Goal: Information Seeking & Learning: Learn about a topic

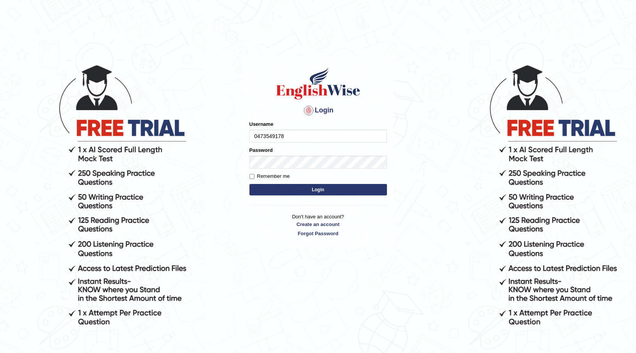
type input "0473549178"
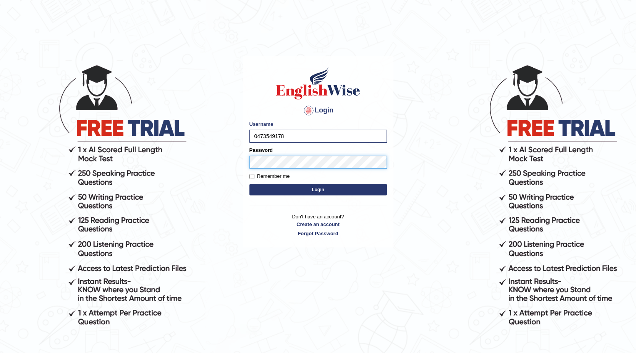
click at [249, 184] on button "Login" at bounding box center [317, 189] width 137 height 11
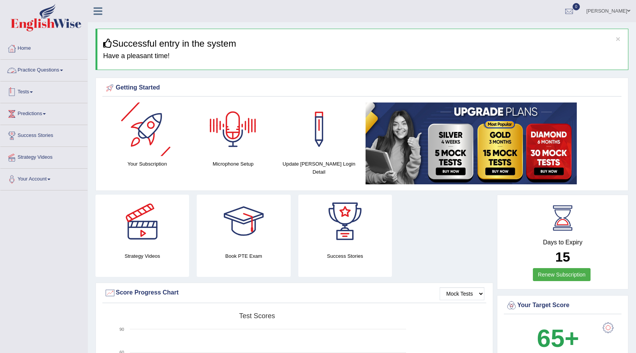
click at [39, 62] on link "Practice Questions" at bounding box center [43, 69] width 87 height 19
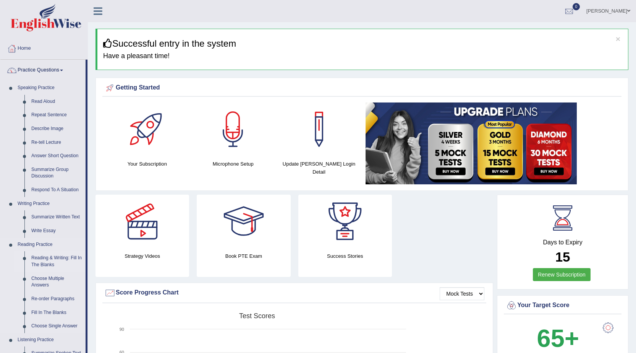
click at [43, 256] on link "Reading & Writing: Fill In The Blanks" at bounding box center [57, 261] width 58 height 20
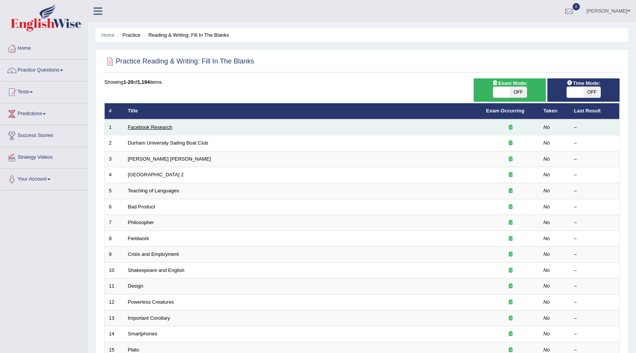
click at [151, 127] on link "Facebook Research" at bounding box center [150, 127] width 44 height 6
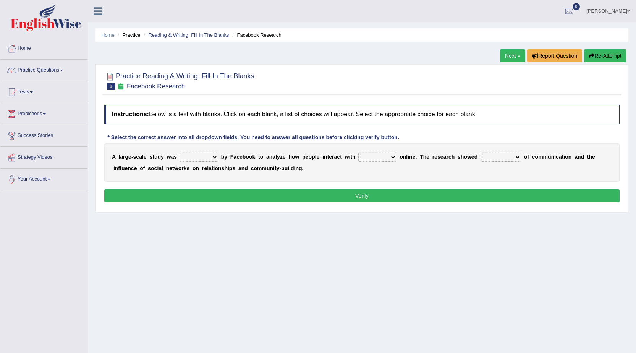
click at [194, 159] on select "surveyed had asked made" at bounding box center [199, 156] width 38 height 9
click at [375, 159] on select "together all each other another" at bounding box center [377, 156] width 38 height 9
select select "each other"
click at [358, 152] on select "together all each other another" at bounding box center [377, 156] width 38 height 9
click at [504, 158] on select "advantages standards fellowships patterns" at bounding box center [500, 156] width 40 height 9
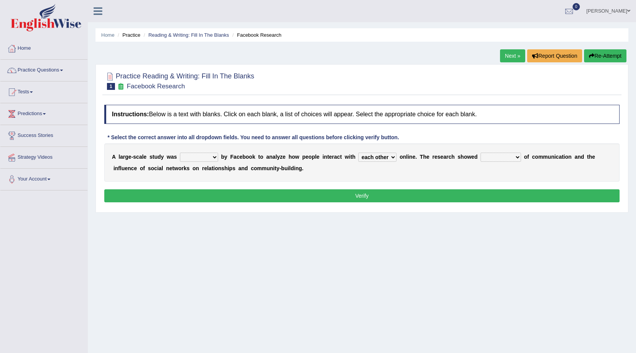
select select "patterns"
click at [480, 152] on select "advantages standards fellowships patterns" at bounding box center [500, 156] width 40 height 9
click at [204, 160] on select "surveyed had asked made" at bounding box center [199, 156] width 38 height 9
select select "made"
click at [180, 152] on select "surveyed had asked made" at bounding box center [199, 156] width 38 height 9
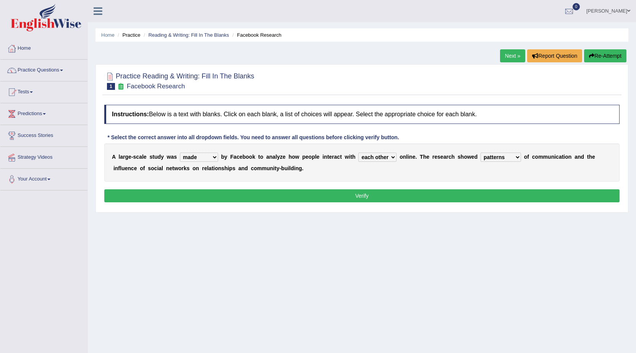
click at [513, 159] on select "advantages standards fellowships patterns" at bounding box center [500, 156] width 40 height 9
select select "advantages"
click at [480, 152] on select "advantages standards fellowships patterns" at bounding box center [500, 156] width 40 height 9
click at [499, 157] on select "advantages standards fellowships patterns" at bounding box center [500, 156] width 40 height 9
click at [480, 152] on select "advantages standards fellowships patterns" at bounding box center [500, 156] width 40 height 9
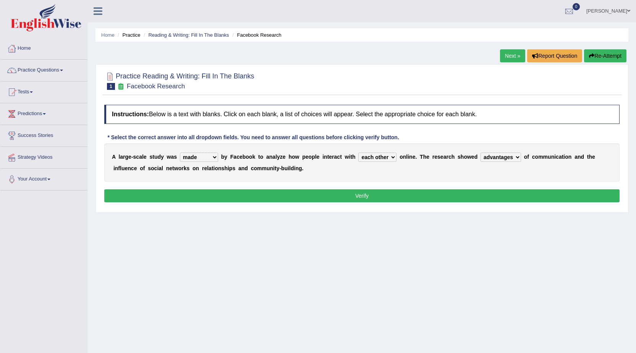
click at [396, 194] on button "Verify" at bounding box center [361, 195] width 515 height 13
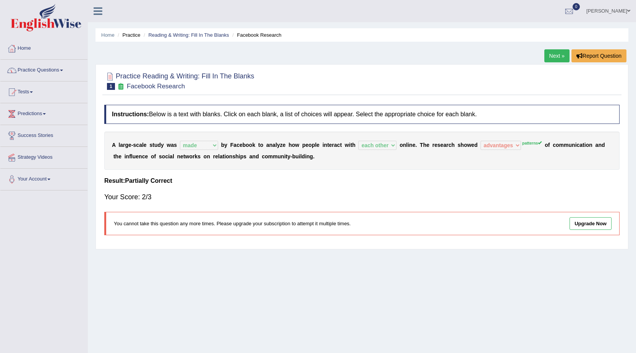
click at [46, 68] on link "Practice Questions" at bounding box center [43, 69] width 87 height 19
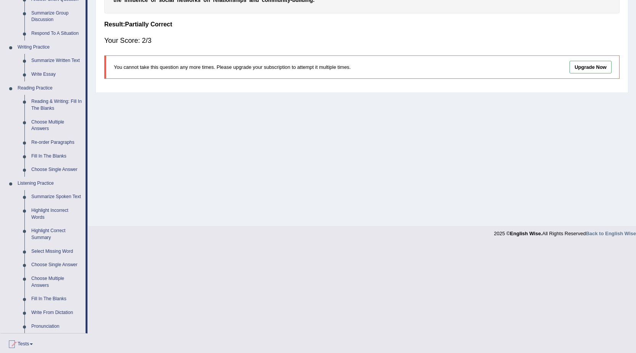
scroll to position [153, 0]
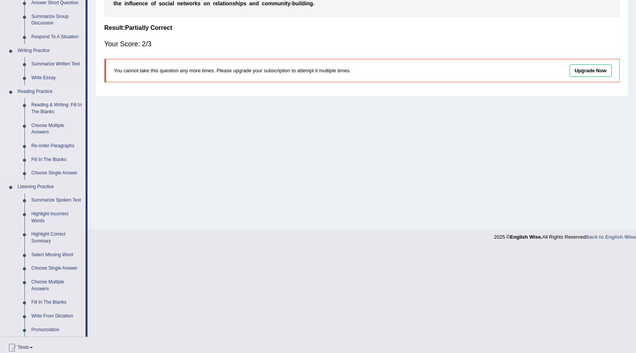
click at [51, 108] on link "Reading & Writing: Fill In The Blanks" at bounding box center [57, 108] width 58 height 20
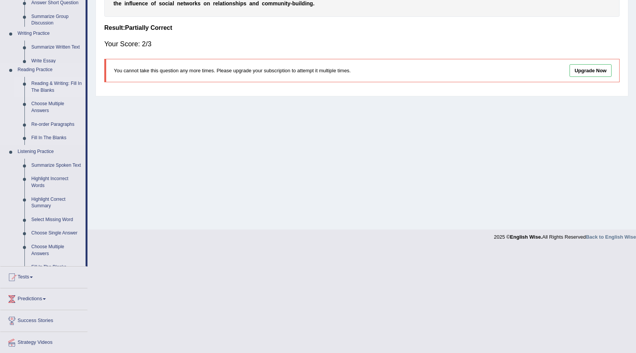
scroll to position [49, 0]
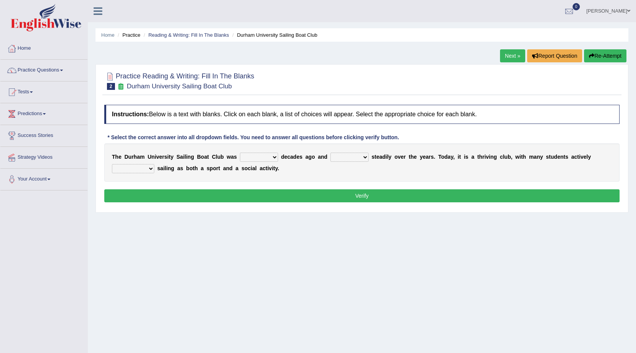
click at [258, 159] on select "found fund founded find" at bounding box center [259, 156] width 38 height 9
select select "founded"
click at [240, 152] on select "found fund founded find" at bounding box center [259, 156] width 38 height 9
click at [349, 157] on select "grow growing has grown grown" at bounding box center [349, 156] width 38 height 9
select select "has grown"
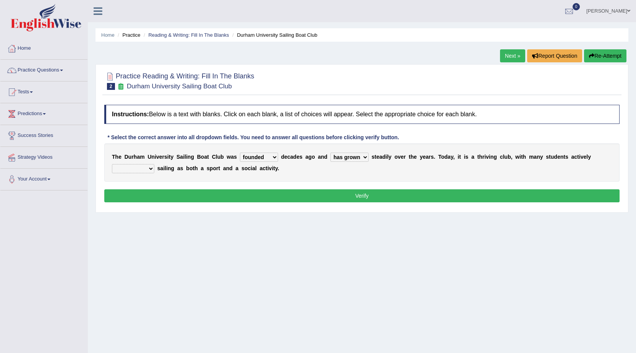
click at [330, 152] on select "grow growing has grown grown" at bounding box center [349, 156] width 38 height 9
click at [272, 159] on select "found fund founded find" at bounding box center [259, 156] width 38 height 9
click at [240, 152] on select "found fund founded find" at bounding box center [259, 156] width 38 height 9
click at [131, 173] on select "enjoy enjoyed are enjoying enjoying" at bounding box center [133, 168] width 42 height 9
select select "enjoying"
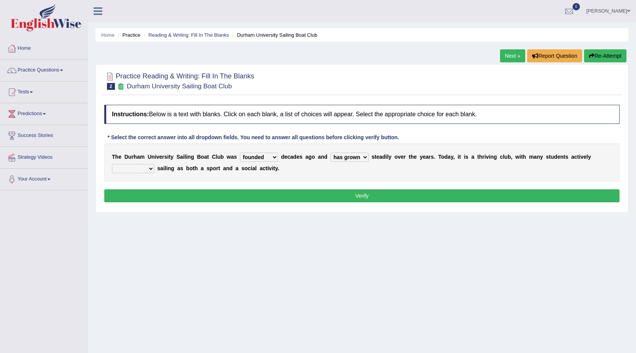
click at [112, 164] on select "enjoy enjoyed are enjoying enjoying" at bounding box center [133, 168] width 42 height 9
click at [437, 202] on div "Instructions: Below is a text with blanks. Click on each blank, a list of choic…" at bounding box center [361, 154] width 519 height 107
click at [434, 200] on button "Verify" at bounding box center [361, 195] width 515 height 13
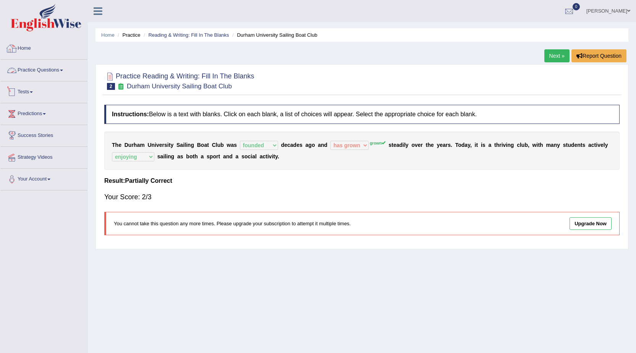
click at [47, 79] on li "Practice Questions Speaking Practice Read Aloud Repeat Sentence Describe Image …" at bounding box center [43, 71] width 87 height 22
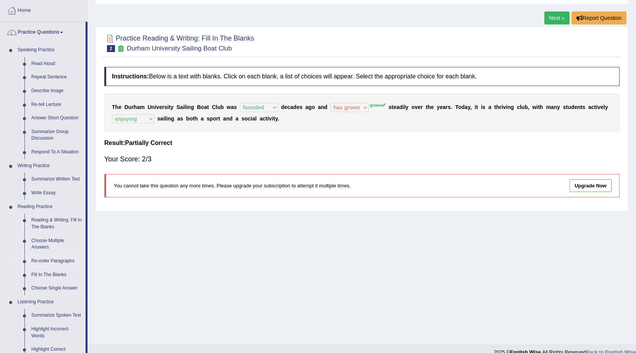
scroll to position [38, 0]
click at [53, 225] on link "Reading & Writing: Fill In The Blanks" at bounding box center [57, 223] width 58 height 20
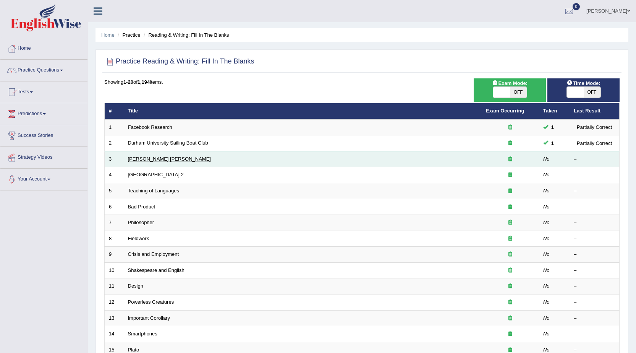
click at [141, 161] on link "[PERSON_NAME] [PERSON_NAME]" at bounding box center [169, 159] width 83 height 6
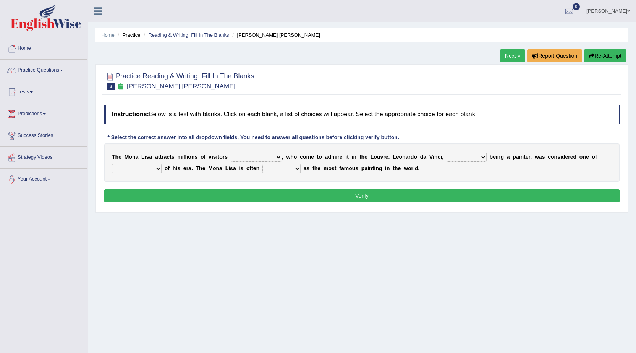
click at [268, 160] on select "around the year the all year all year round per year" at bounding box center [256, 156] width 51 height 9
click at [476, 157] on select "rather than as much as as well as as long as" at bounding box center [466, 156] width 40 height 9
select select "rather than"
click at [446, 152] on select "rather than as much as as well as as long as" at bounding box center [466, 156] width 40 height 9
click at [157, 169] on select "better artists artist the better artist the best artists" at bounding box center [137, 168] width 50 height 9
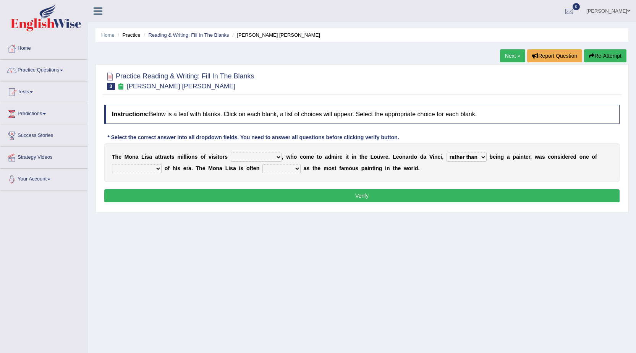
select select "the best artists"
click at [112, 164] on select "better artists artist the better artist the best artists" at bounding box center [137, 168] width 50 height 9
click at [459, 155] on select "rather than as much as as well as as long as" at bounding box center [466, 156] width 40 height 9
click at [284, 171] on select "classified suggested predicted described" at bounding box center [281, 168] width 38 height 9
click at [254, 155] on select "around the year the all year all year round per year" at bounding box center [256, 156] width 51 height 9
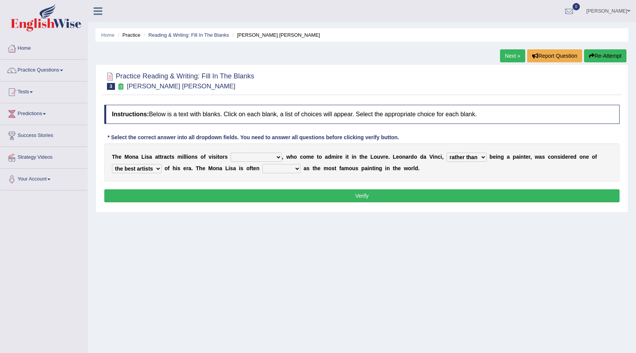
click at [459, 159] on select "rather than as much as as well as as long as" at bounding box center [466, 156] width 40 height 9
select select "as long as"
click at [446, 152] on select "rather than as much as as well as as long as" at bounding box center [466, 156] width 40 height 9
click at [294, 167] on select "classified suggested predicted described" at bounding box center [281, 168] width 38 height 9
select select "classified"
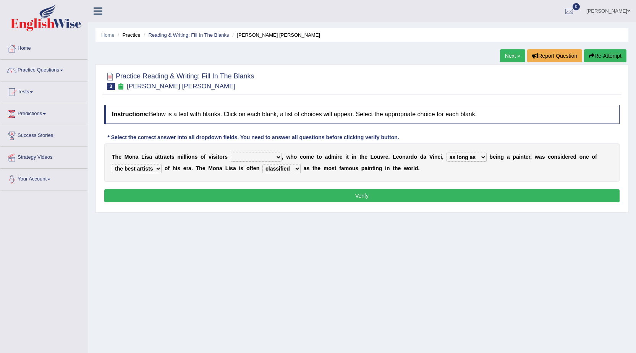
click at [262, 164] on select "classified suggested predicted described" at bounding box center [281, 168] width 38 height 9
click at [274, 159] on select "around the year the all year all year round per year" at bounding box center [256, 156] width 51 height 9
select select "the all year"
click at [231, 152] on select "around the year the all year all year round per year" at bounding box center [256, 156] width 51 height 9
click at [377, 196] on button "Verify" at bounding box center [361, 195] width 515 height 13
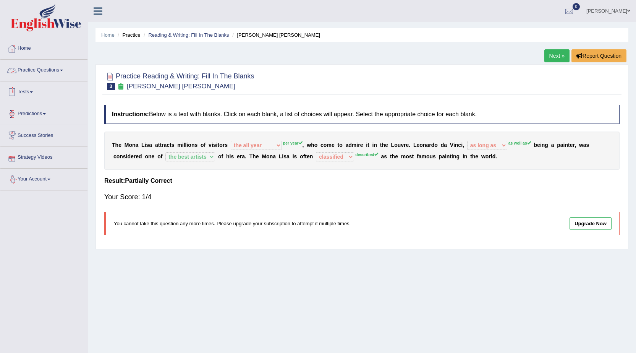
click at [32, 71] on link "Practice Questions" at bounding box center [43, 69] width 87 height 19
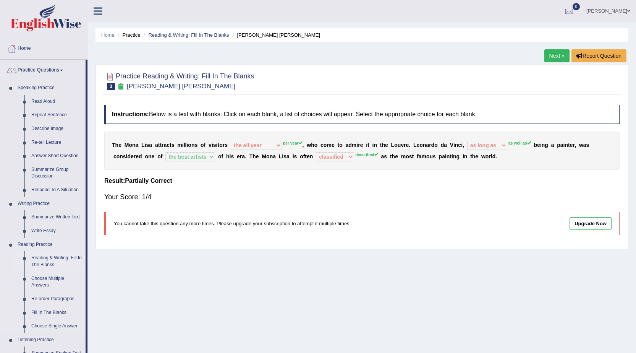
click at [48, 253] on link "Reading & Writing: Fill In The Blanks" at bounding box center [57, 261] width 58 height 20
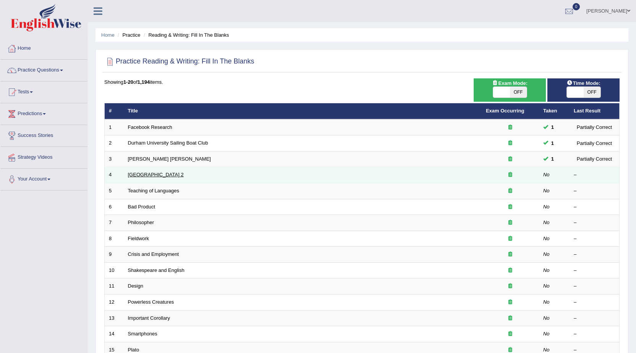
click at [157, 173] on link "[GEOGRAPHIC_DATA] 2" at bounding box center [156, 174] width 56 height 6
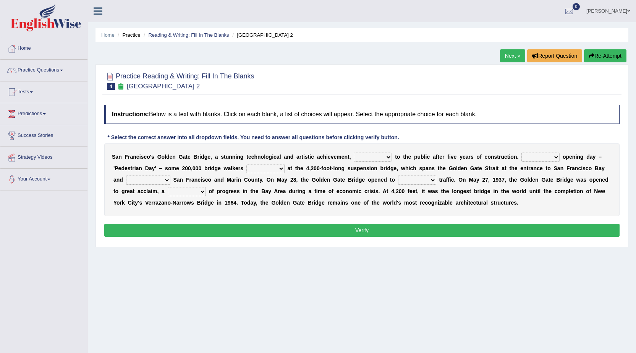
click at [386, 156] on select "opens closes appears equals" at bounding box center [373, 156] width 38 height 9
select select "opens"
click at [354, 152] on select "opens closes appears equals" at bounding box center [373, 156] width 38 height 9
click at [545, 154] on select "On During Since When" at bounding box center [540, 156] width 38 height 9
select select "On"
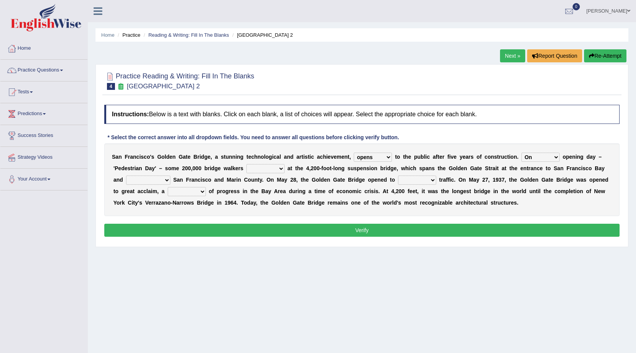
click at [521, 152] on select "On During Since When" at bounding box center [540, 156] width 38 height 9
click at [273, 166] on select "stationed looked marveled laughed" at bounding box center [265, 168] width 38 height 9
select select "looked"
click at [246, 164] on select "stationed looked marveled laughed" at bounding box center [265, 168] width 38 height 9
click at [137, 177] on select "separates connects channels differentiates" at bounding box center [148, 179] width 44 height 9
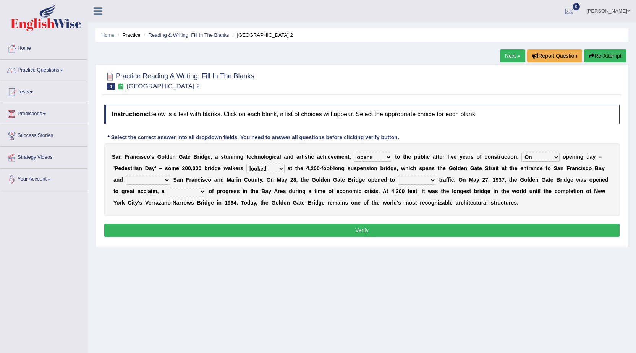
select select "connects"
click at [126, 175] on select "separates connects channels differentiates" at bounding box center [148, 179] width 44 height 9
click at [417, 178] on select "aquatic vehicular airborne watertight" at bounding box center [417, 179] width 38 height 9
select select "vehicular"
click at [398, 175] on select "aquatic vehicular airborne watertight" at bounding box center [417, 179] width 38 height 9
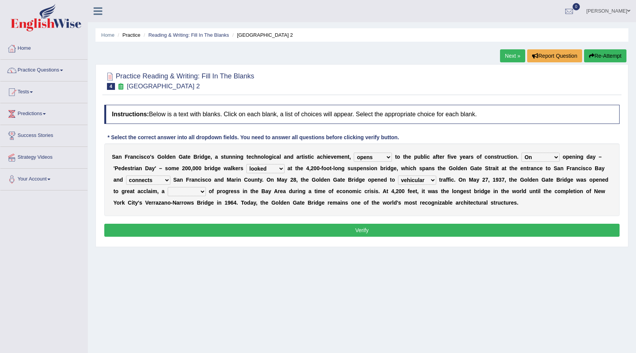
click at [189, 192] on select "denial symbol technique yield" at bounding box center [187, 191] width 38 height 9
select select "symbol"
click at [168, 187] on select "denial symbol technique yield" at bounding box center [187, 191] width 38 height 9
click at [194, 192] on select "denial symbol technique yield" at bounding box center [187, 191] width 38 height 9
click at [168, 187] on select "denial symbol technique yield" at bounding box center [187, 191] width 38 height 9
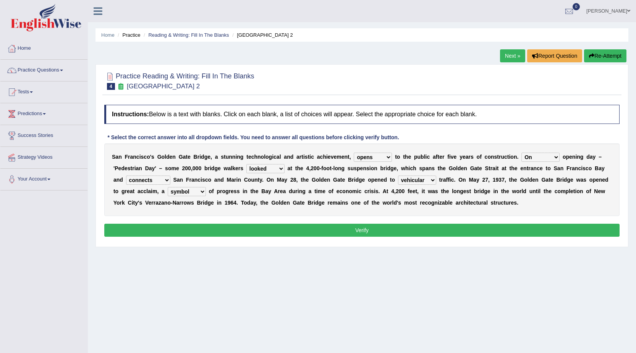
click at [398, 227] on button "Verify" at bounding box center [361, 229] width 515 height 13
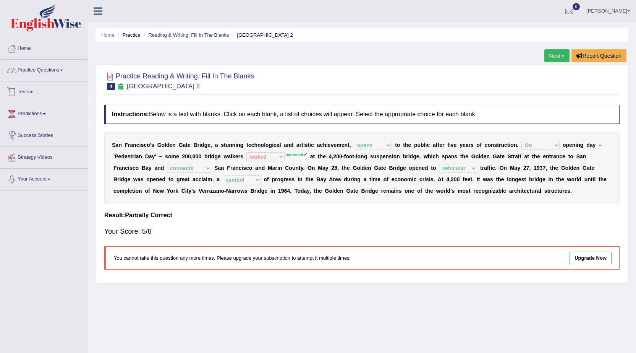
click at [25, 66] on link "Practice Questions" at bounding box center [43, 69] width 87 height 19
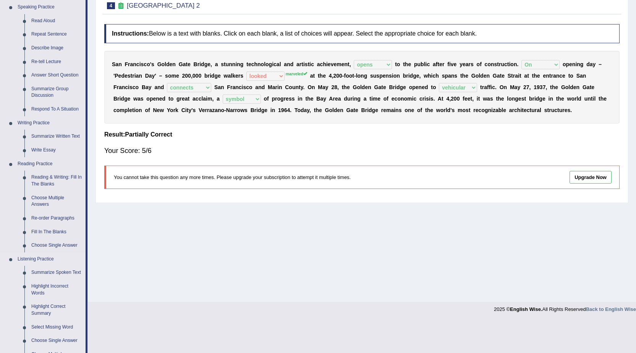
scroll to position [76, 0]
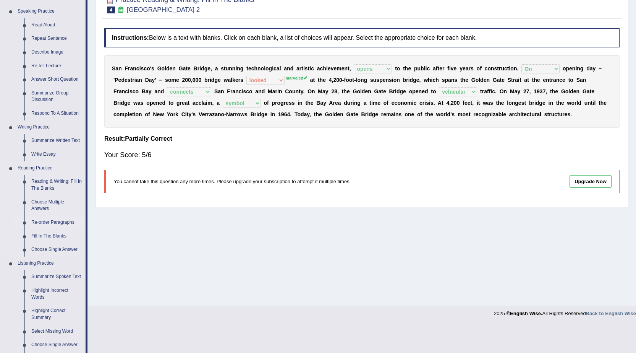
click at [49, 223] on link "Re-order Paragraphs" at bounding box center [57, 222] width 58 height 14
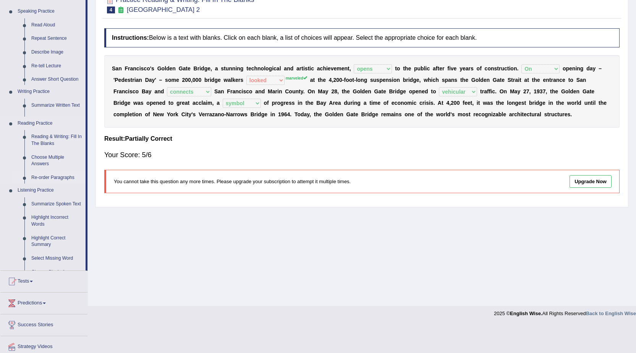
scroll to position [49, 0]
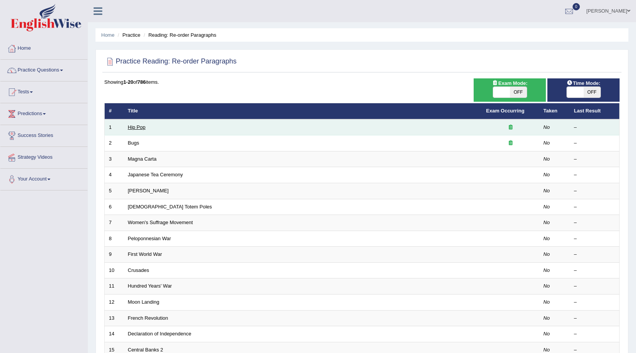
click at [138, 127] on link "Hip Pop" at bounding box center [137, 127] width 18 height 6
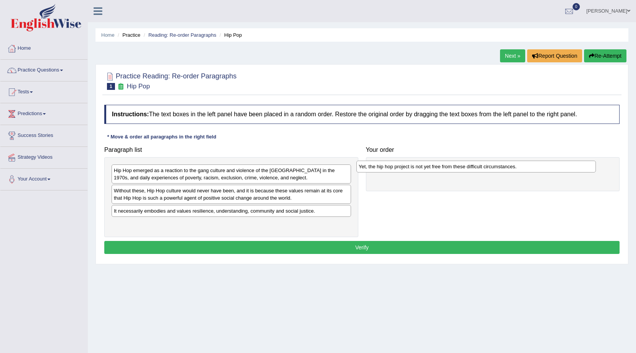
drag, startPoint x: 163, startPoint y: 227, endPoint x: 408, endPoint y: 170, distance: 251.4
click at [408, 170] on div "Yet, the hip hop project is not yet free from these difficult circumstances." at bounding box center [475, 166] width 239 height 12
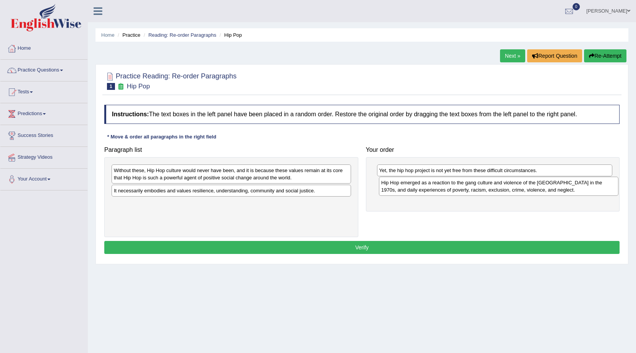
drag, startPoint x: 185, startPoint y: 176, endPoint x: 444, endPoint y: 188, distance: 258.8
click at [444, 188] on div "Hip Hop emerged as a reaction to the gang culture and violence of the South Bro…" at bounding box center [498, 185] width 239 height 19
click at [156, 193] on div "It necessarily embodies and values resilience, understanding, community and soc…" at bounding box center [231, 190] width 239 height 12
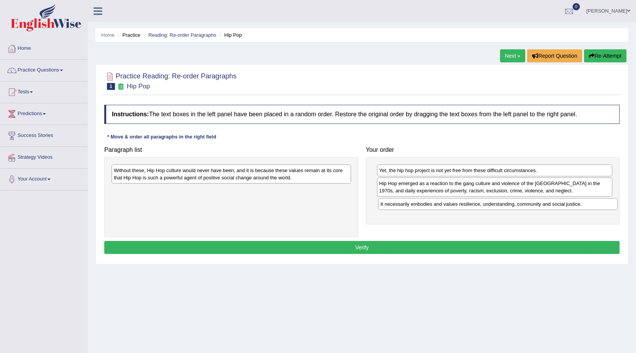
drag, startPoint x: 180, startPoint y: 196, endPoint x: 446, endPoint y: 210, distance: 266.9
click at [446, 210] on div "It necessarily embodies and values resilience, understanding, community and soc…" at bounding box center [497, 204] width 239 height 12
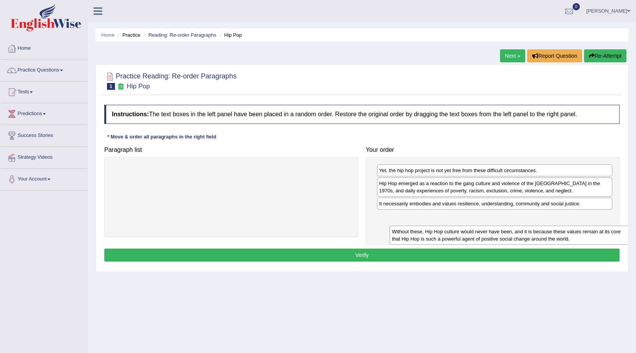
drag, startPoint x: 182, startPoint y: 178, endPoint x: 461, endPoint y: 220, distance: 282.3
click at [462, 225] on div "Without these, Hip Hop culture would never have been, and it is because these v…" at bounding box center [509, 234] width 239 height 19
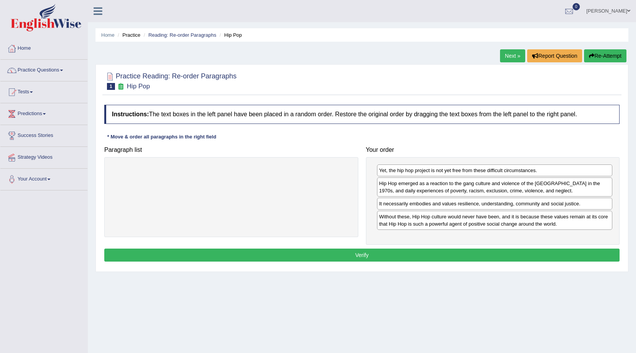
click at [429, 253] on button "Verify" at bounding box center [361, 254] width 515 height 13
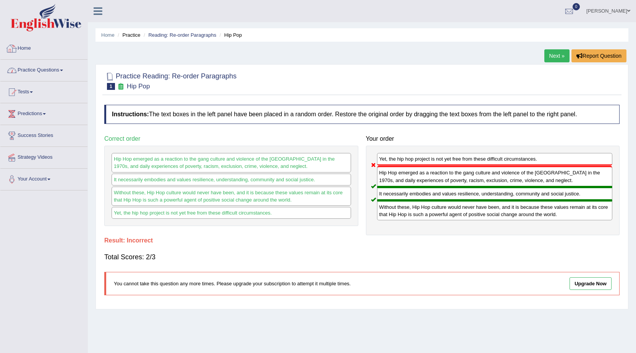
click at [47, 69] on link "Practice Questions" at bounding box center [43, 69] width 87 height 19
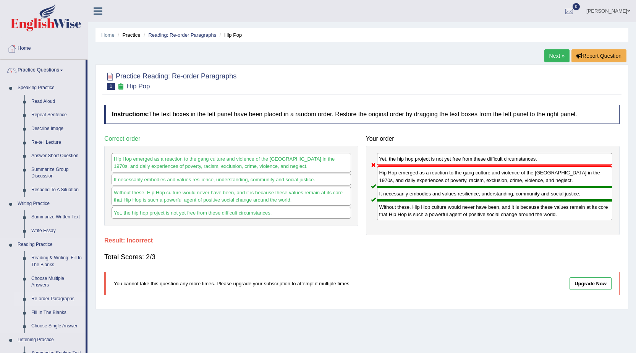
click at [45, 298] on link "Re-order Paragraphs" at bounding box center [57, 299] width 58 height 14
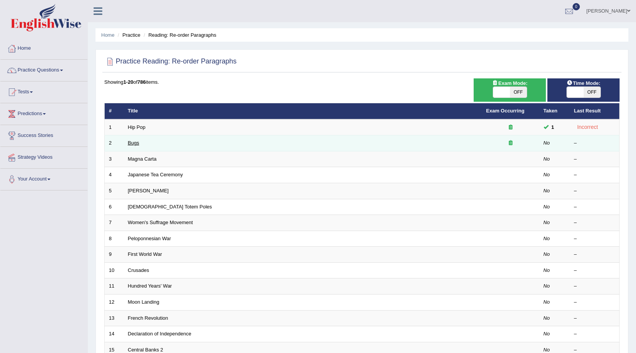
click at [135, 142] on link "Bugs" at bounding box center [133, 143] width 11 height 6
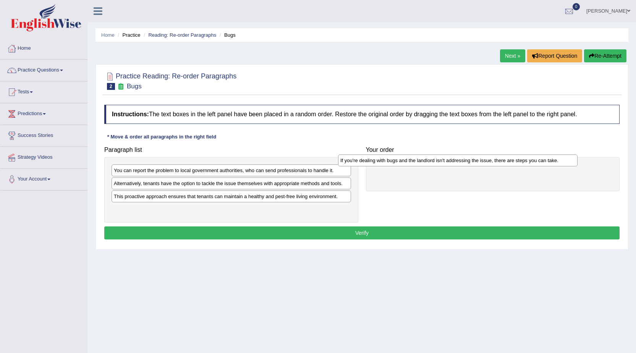
drag, startPoint x: 187, startPoint y: 185, endPoint x: 413, endPoint y: 162, distance: 227.6
click at [413, 162] on div "If you're dealing with bugs and the landlord isn't addressing the issue, there …" at bounding box center [457, 160] width 239 height 12
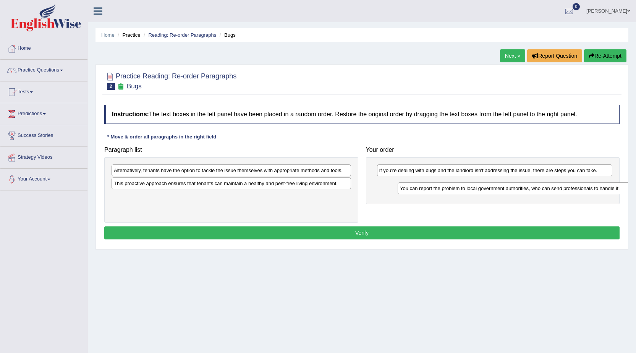
drag, startPoint x: 165, startPoint y: 173, endPoint x: 441, endPoint y: 188, distance: 276.9
click at [451, 191] on div "You can report the problem to local government authorities, who can send profes…" at bounding box center [517, 188] width 239 height 12
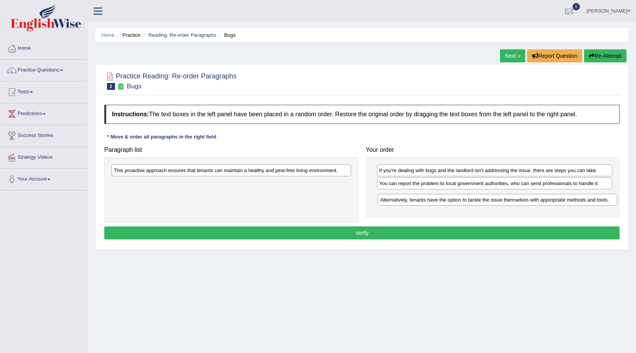
drag, startPoint x: 157, startPoint y: 172, endPoint x: 423, endPoint y: 202, distance: 267.8
click at [423, 202] on div "Alternatively, tenants have the option to tackle the issue themselves with appr…" at bounding box center [497, 200] width 239 height 12
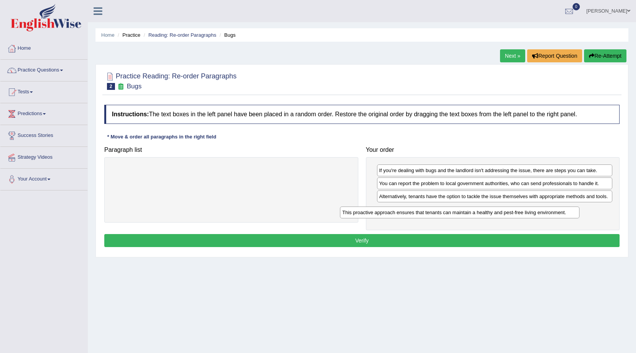
drag, startPoint x: 294, startPoint y: 172, endPoint x: 522, endPoint y: 214, distance: 232.2
click at [522, 214] on div "This proactive approach ensures that tenants can maintain a healthy and pest-fr…" at bounding box center [459, 212] width 239 height 12
click at [341, 237] on button "Verify" at bounding box center [361, 240] width 515 height 13
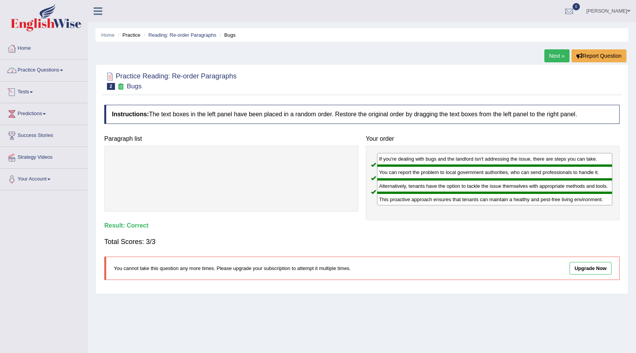
click at [38, 68] on link "Practice Questions" at bounding box center [43, 69] width 87 height 19
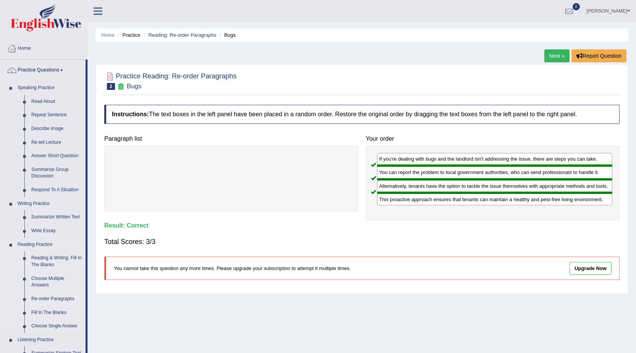
click at [37, 301] on link "Re-order Paragraphs" at bounding box center [57, 299] width 58 height 14
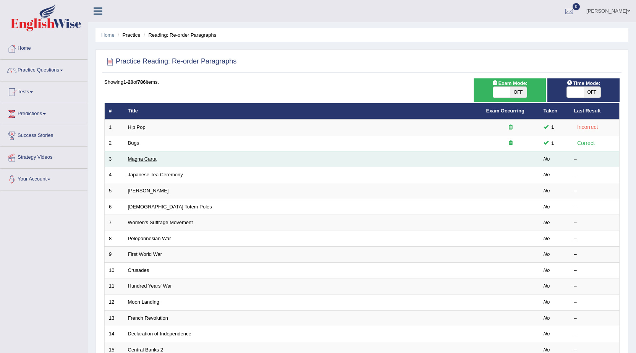
click at [144, 160] on link "Magna Carta" at bounding box center [142, 159] width 29 height 6
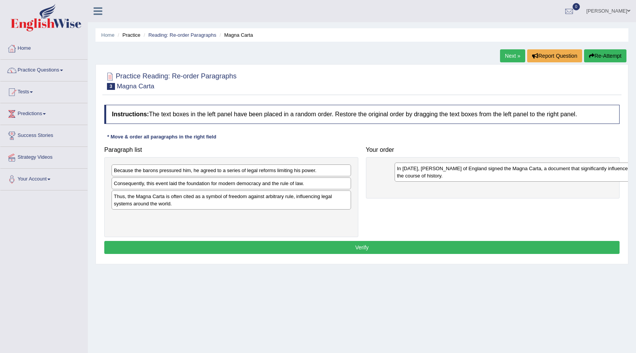
drag, startPoint x: 123, startPoint y: 188, endPoint x: 406, endPoint y: 173, distance: 283.4
click at [406, 173] on div "In [DATE], [PERSON_NAME] of England signed the Magna Carta, a document that sig…" at bounding box center [514, 171] width 239 height 19
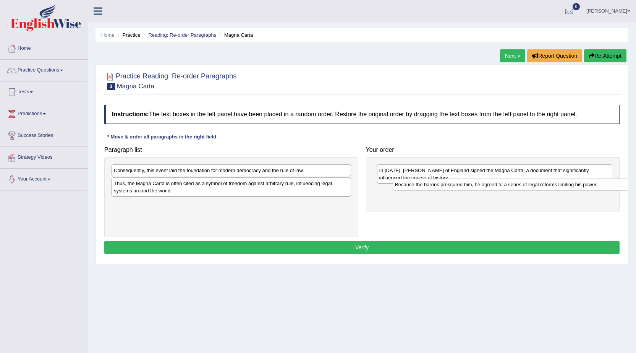
drag, startPoint x: 147, startPoint y: 173, endPoint x: 429, endPoint y: 188, distance: 281.5
click at [429, 188] on div "Because the barons pressured him, he agreed to a series of legal reforms limiti…" at bounding box center [512, 184] width 239 height 12
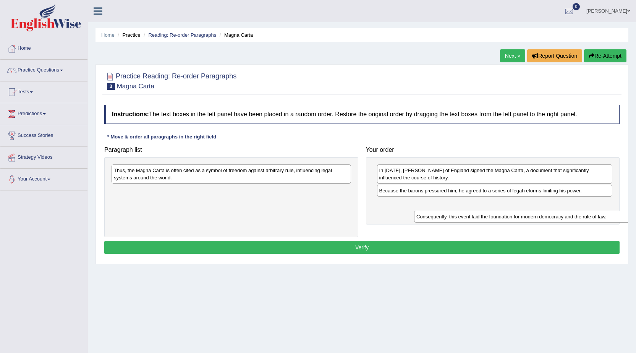
drag, startPoint x: 195, startPoint y: 170, endPoint x: 493, endPoint y: 205, distance: 300.8
click at [497, 214] on div "Consequently, this event laid the foundation for modern democracy and the rule …" at bounding box center [533, 216] width 239 height 12
click at [493, 205] on div "Consequently, this event laid the foundation for modern democracy and the rule …" at bounding box center [514, 209] width 239 height 12
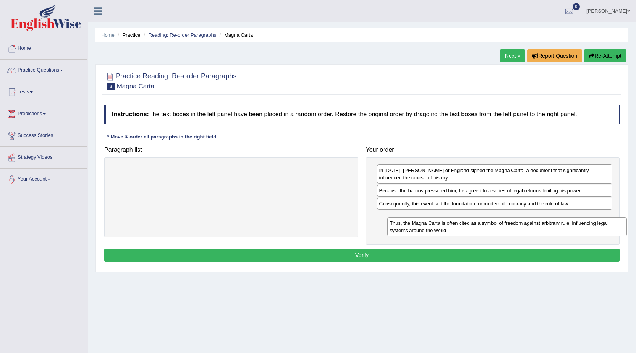
drag, startPoint x: 227, startPoint y: 165, endPoint x: 503, endPoint y: 218, distance: 280.8
click at [503, 218] on div "Thus, the Magna Carta is often cited as a symbol of freedom against arbitrary r…" at bounding box center [506, 226] width 239 height 19
click at [403, 252] on button "Verify" at bounding box center [361, 254] width 515 height 13
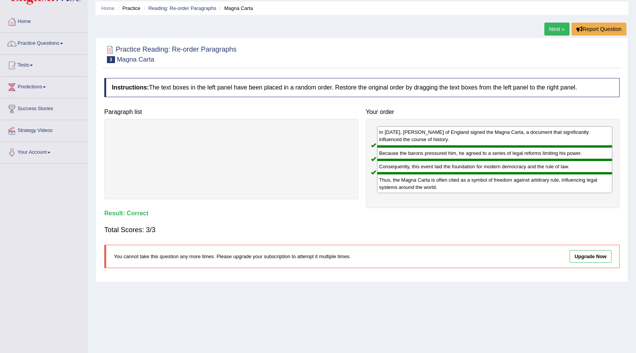
scroll to position [38, 0]
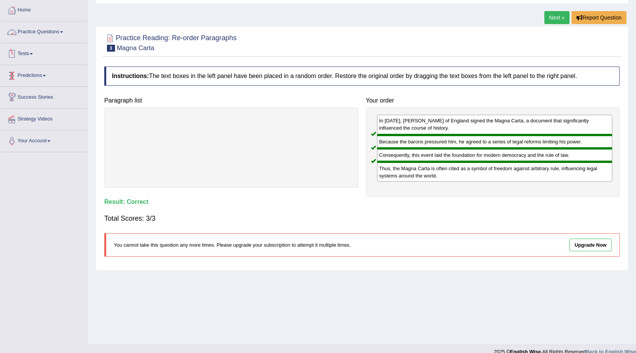
click at [45, 35] on link "Practice Questions" at bounding box center [43, 30] width 87 height 19
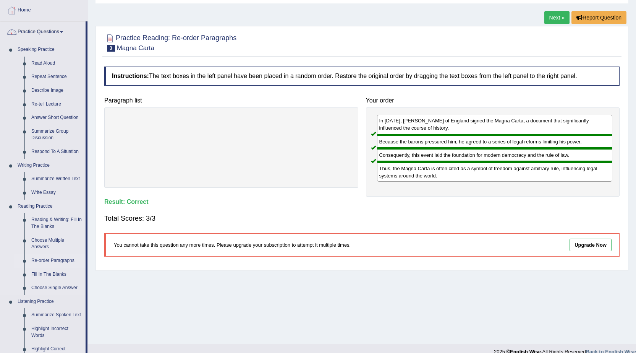
click at [41, 260] on link "Re-order Paragraphs" at bounding box center [57, 261] width 58 height 14
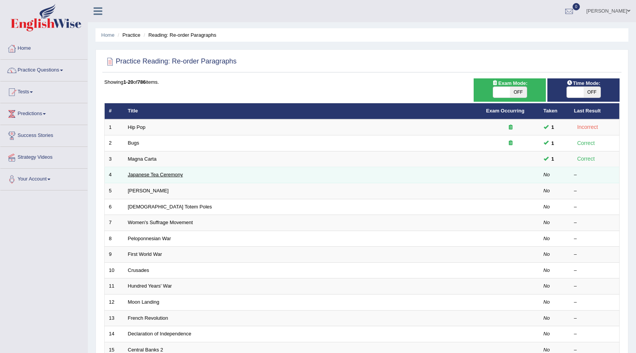
click at [149, 176] on link "Japanese Tea Ceremony" at bounding box center [155, 174] width 55 height 6
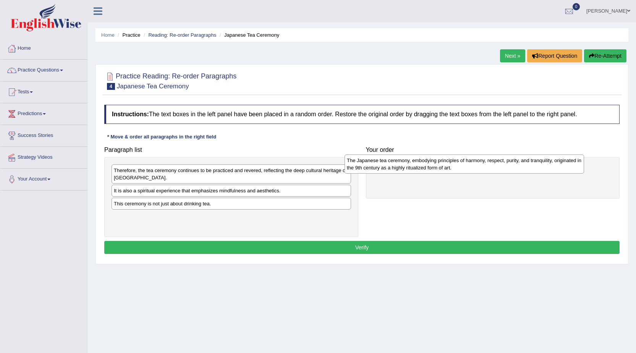
drag, startPoint x: 214, startPoint y: 198, endPoint x: 447, endPoint y: 168, distance: 234.9
click at [447, 168] on div "The Japanese tea ceremony, embodying principles of harmony, respect, purity, an…" at bounding box center [464, 163] width 239 height 19
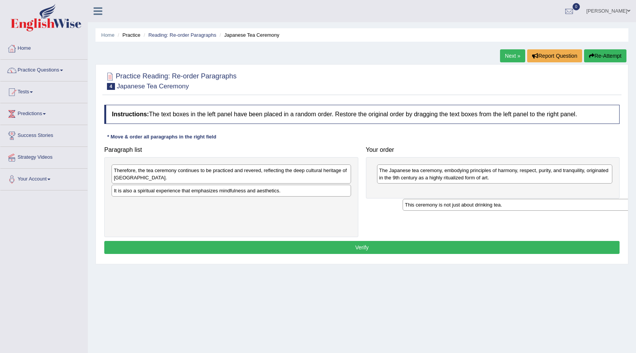
drag, startPoint x: 184, startPoint y: 207, endPoint x: 477, endPoint y: 201, distance: 292.6
click at [476, 206] on div "This ceremony is not just about drinking tea." at bounding box center [522, 205] width 239 height 12
drag, startPoint x: 304, startPoint y: 205, endPoint x: 503, endPoint y: 191, distance: 199.9
click at [503, 191] on div "This ceremony is not just about drinking tea." at bounding box center [430, 189] width 239 height 12
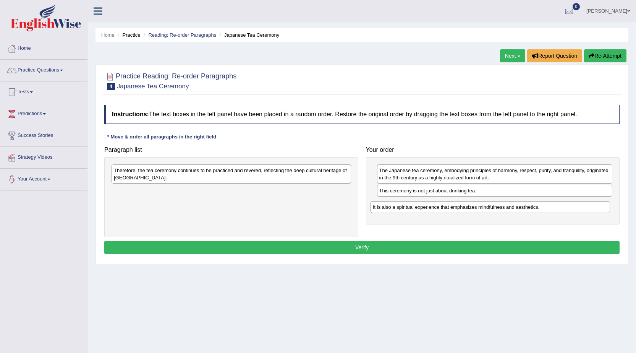
drag, startPoint x: 219, startPoint y: 193, endPoint x: 478, endPoint y: 209, distance: 259.4
click at [478, 209] on div "It is also a spiritual experience that emphasizes mindfulness and aesthetics." at bounding box center [489, 207] width 239 height 12
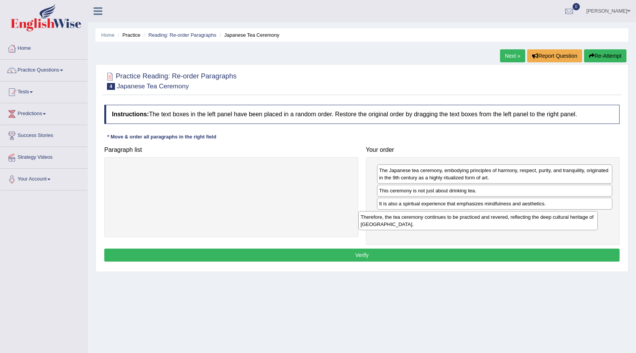
drag, startPoint x: 167, startPoint y: 181, endPoint x: 416, endPoint y: 228, distance: 252.6
click at [416, 228] on div "Therefore, the tea ceremony continues to be practiced and revered, reflecting t…" at bounding box center [477, 220] width 239 height 19
click at [367, 255] on button "Verify" at bounding box center [361, 254] width 515 height 13
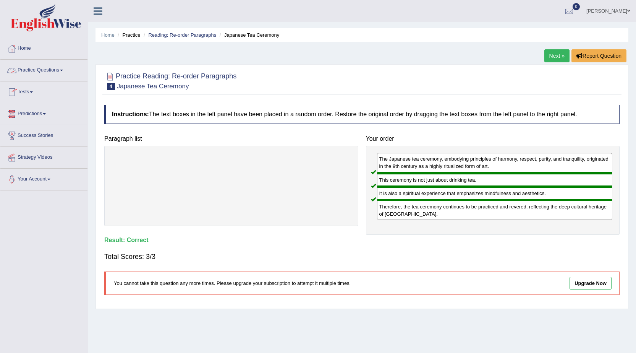
click at [40, 70] on link "Practice Questions" at bounding box center [43, 69] width 87 height 19
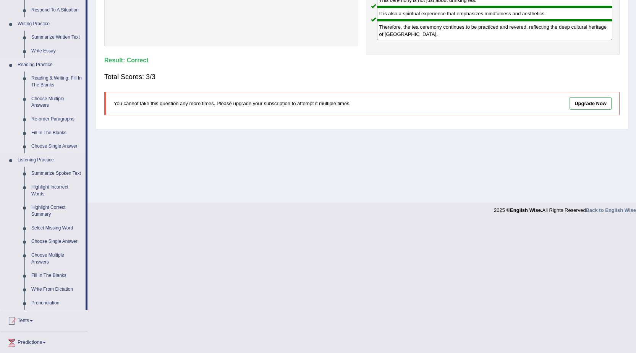
scroll to position [191, 0]
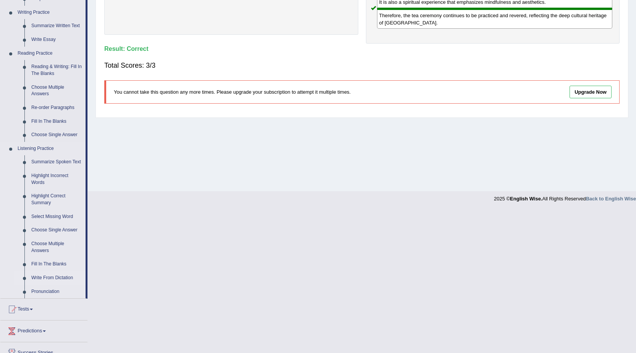
click at [40, 278] on link "Write From Dictation" at bounding box center [57, 278] width 58 height 14
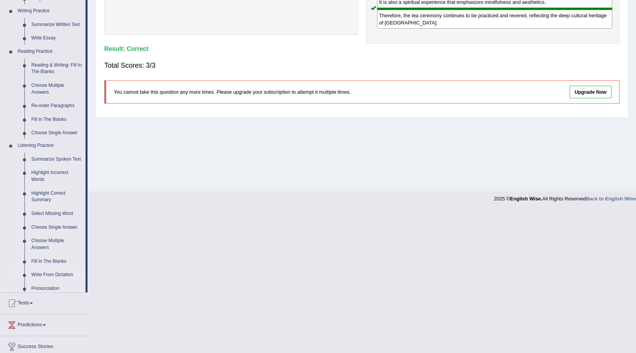
scroll to position [49, 0]
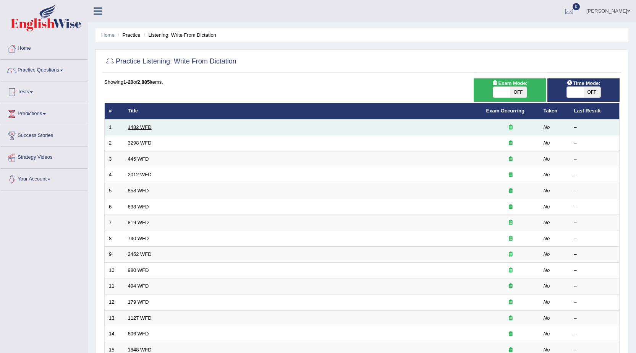
click at [136, 125] on link "1432 WFD" at bounding box center [140, 127] width 24 height 6
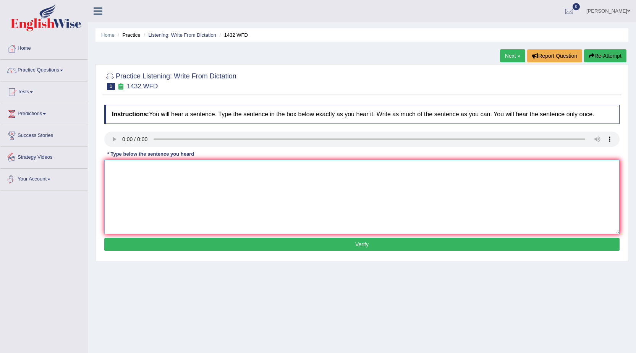
click at [261, 205] on textarea at bounding box center [361, 197] width 515 height 74
click at [253, 168] on textarea at bounding box center [361, 197] width 515 height 74
click at [134, 169] on textarea at bounding box center [361, 197] width 515 height 74
type textarea "More physical activity is beneficial to your health."
click at [438, 241] on button "Verify" at bounding box center [361, 244] width 515 height 13
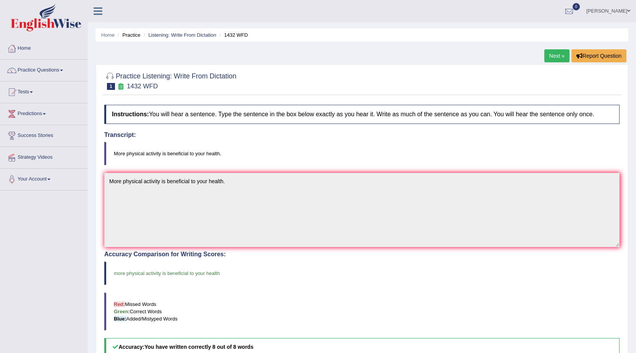
click at [552, 57] on link "Next »" at bounding box center [556, 55] width 25 height 13
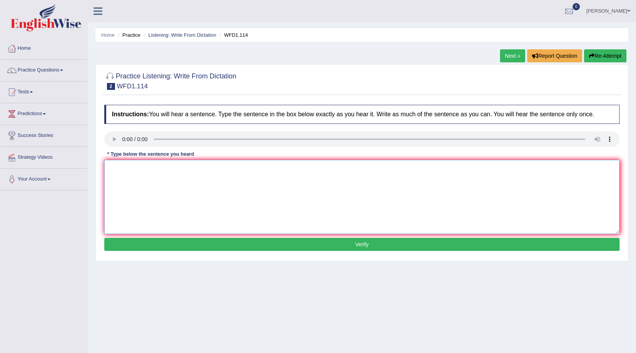
click at [123, 170] on textarea at bounding box center [361, 197] width 515 height 74
click at [117, 175] on textarea at bounding box center [361, 197] width 515 height 74
type textarea "the authors early work is more phylosophical than experimental."
click at [403, 241] on button "Verify" at bounding box center [361, 244] width 515 height 13
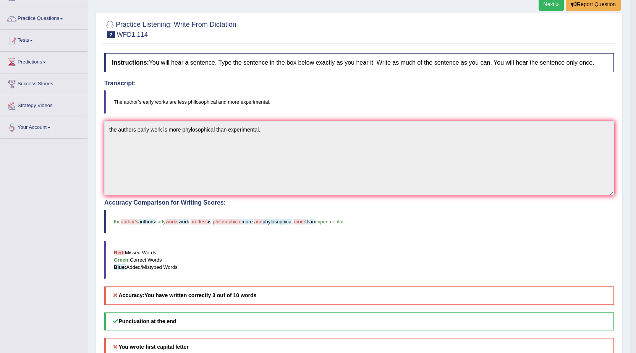
scroll to position [14, 0]
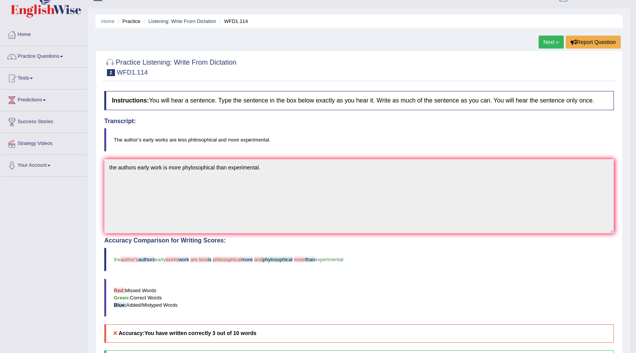
click at [547, 41] on link "Next »" at bounding box center [551, 42] width 25 height 13
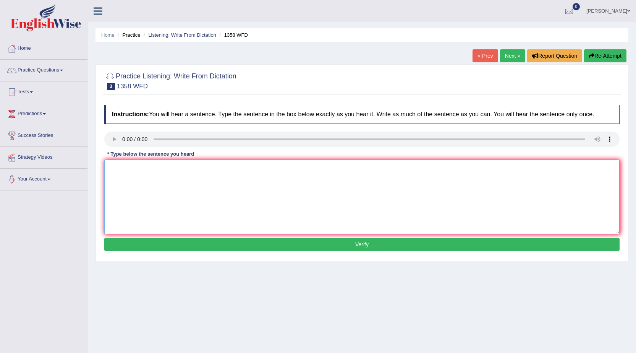
click at [116, 177] on textarea at bounding box center [361, 197] width 515 height 74
click at [149, 170] on textarea "Communications skills have become more important in recent years." at bounding box center [361, 197] width 515 height 74
type textarea "Communication skills have become more important in recent years."
click at [311, 239] on button "Verify" at bounding box center [361, 244] width 515 height 13
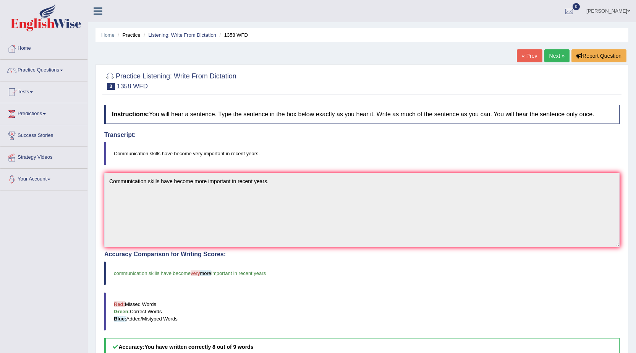
click at [556, 61] on link "Next »" at bounding box center [556, 55] width 25 height 13
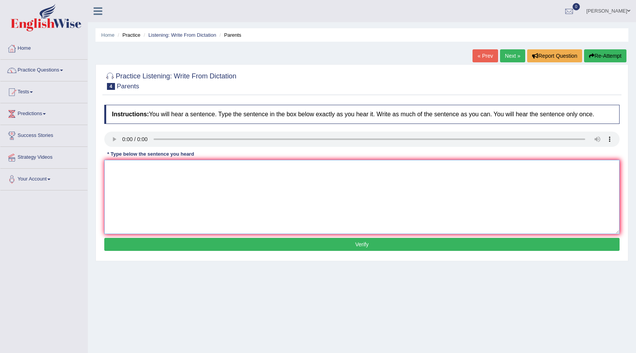
click at [151, 173] on textarea at bounding box center [361, 197] width 515 height 74
click at [120, 170] on textarea at bounding box center [361, 197] width 515 height 74
click at [152, 168] on textarea "Parents today are involved in their children children's childrens education." at bounding box center [361, 197] width 515 height 74
type textarea "Parents today are more involved in their children children's childrens educatio…"
click at [239, 244] on button "Verify" at bounding box center [361, 244] width 515 height 13
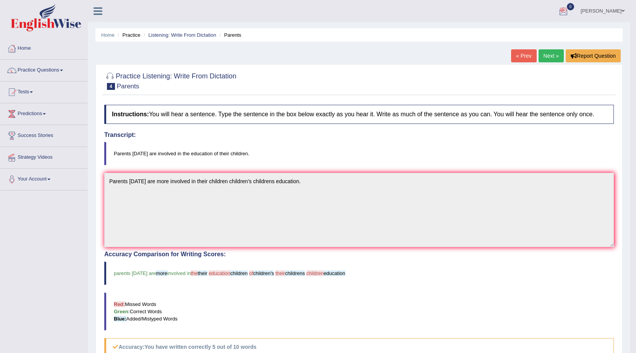
click at [548, 65] on div "Practice Listening: Write From Dictation 4 Parents Instructions: You will hear …" at bounding box center [358, 279] width 527 height 430
click at [549, 57] on link "Next »" at bounding box center [551, 55] width 25 height 13
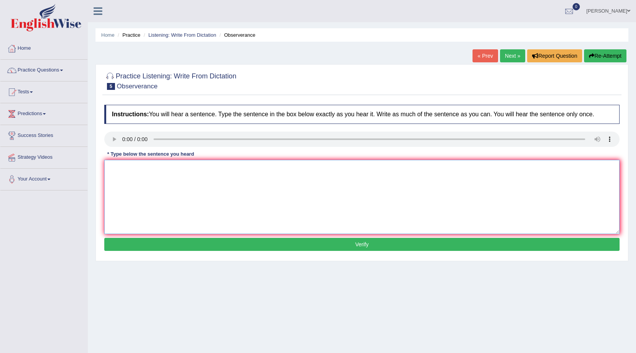
click at [157, 191] on textarea at bounding box center [361, 197] width 515 height 74
type textarea "Observeres waited and nervousily for their the concert."
click at [267, 250] on button "Verify" at bounding box center [361, 244] width 515 height 13
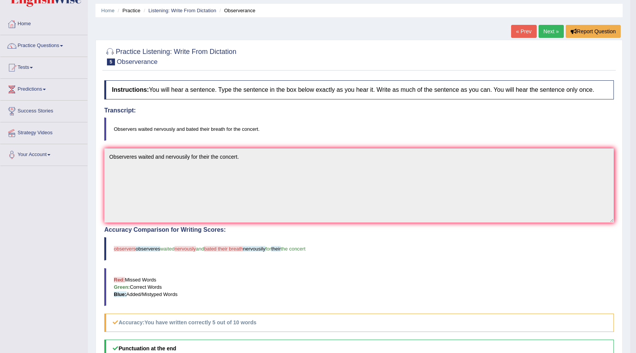
scroll to position [38, 0]
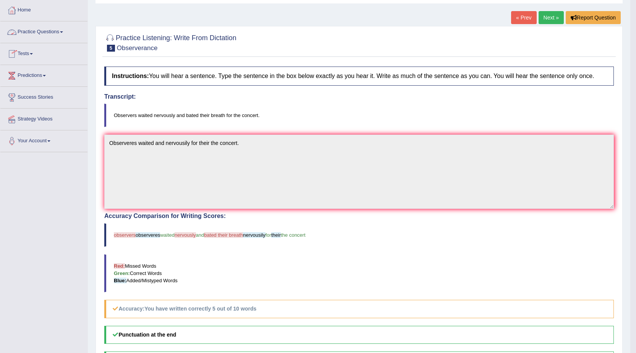
click at [41, 29] on link "Practice Questions" at bounding box center [43, 30] width 87 height 19
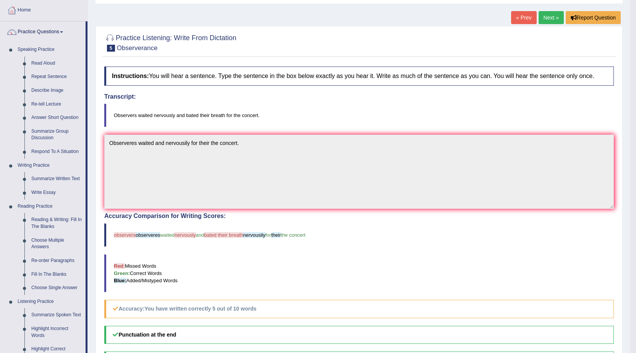
click at [551, 19] on link "Next »" at bounding box center [551, 17] width 25 height 13
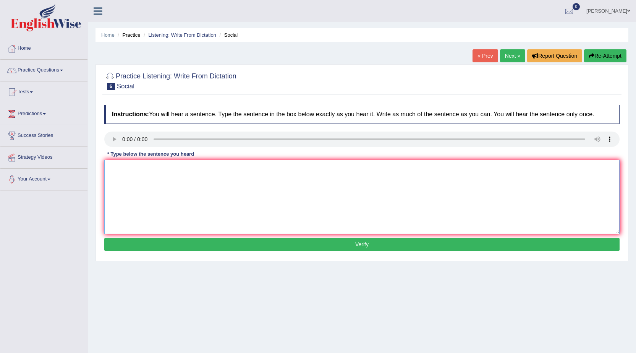
click at [137, 191] on textarea at bounding box center [361, 197] width 515 height 74
click at [119, 171] on textarea at bounding box center [361, 197] width 515 height 74
type textarea "s"
click at [113, 167] on textarea "social policy meets in which human humans and society meets needs." at bounding box center [361, 197] width 515 height 74
type textarea "Social policy meets in which human humans and society meets needs."
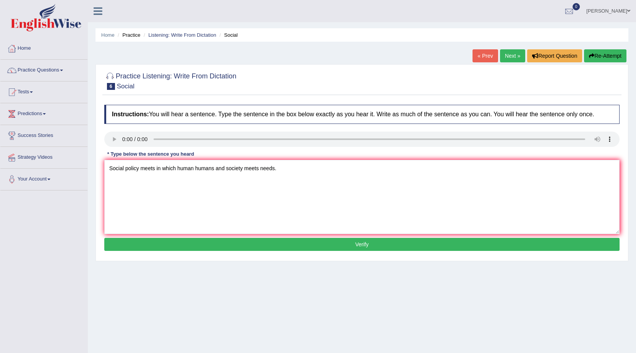
click at [238, 244] on button "Verify" at bounding box center [361, 244] width 515 height 13
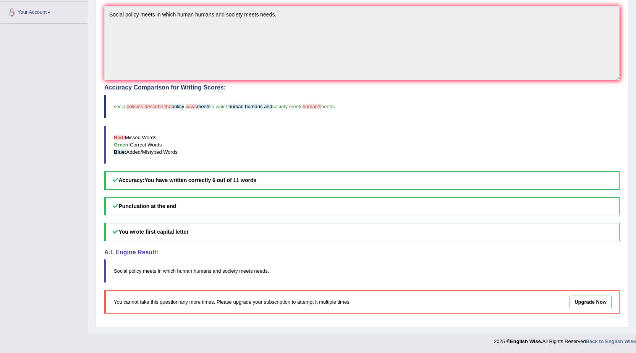
scroll to position [52, 0]
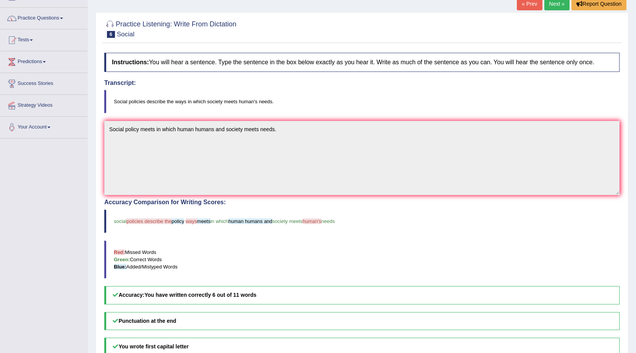
click at [551, 3] on link "Next »" at bounding box center [556, 3] width 25 height 13
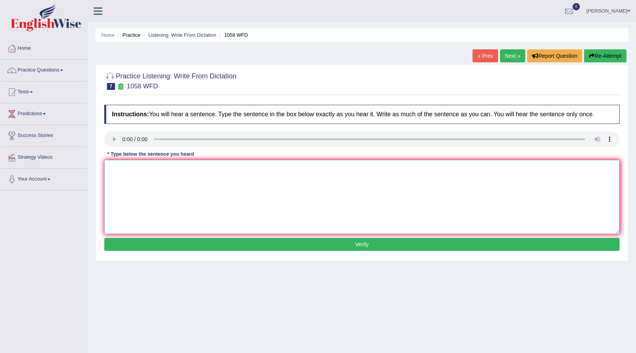
click at [123, 177] on textarea at bounding box center [361, 197] width 515 height 74
click at [134, 171] on textarea "The [PERSON_NAME] stage actors" at bounding box center [361, 197] width 515 height 74
type textarea "The great stage actors can not be tought."
click at [183, 252] on div "Instructions: You will hear a sentence. Type the sentence in the box below exac…" at bounding box center [361, 179] width 519 height 156
click at [196, 247] on button "Verify" at bounding box center [361, 244] width 515 height 13
